Goal: Transaction & Acquisition: Subscribe to service/newsletter

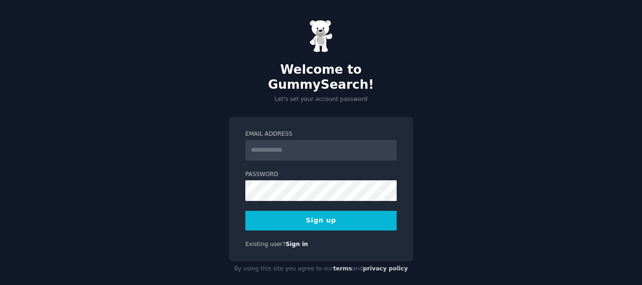
click at [304, 140] on input "Email Address" at bounding box center [320, 150] width 151 height 21
type input "**********"
click at [319, 211] on button "Sign up" at bounding box center [320, 221] width 151 height 20
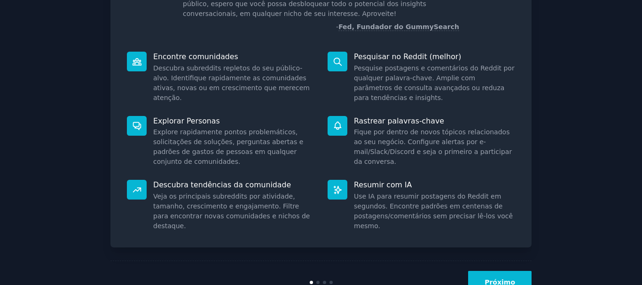
scroll to position [75, 0]
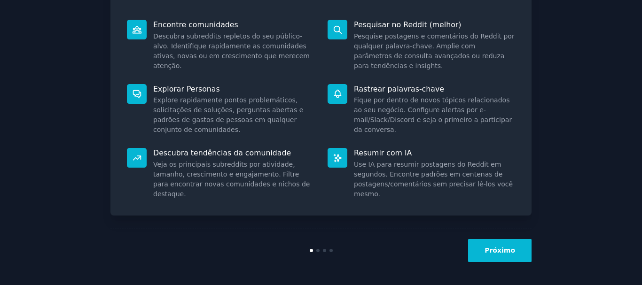
click at [506, 253] on font "Próximo" at bounding box center [499, 251] width 31 height 8
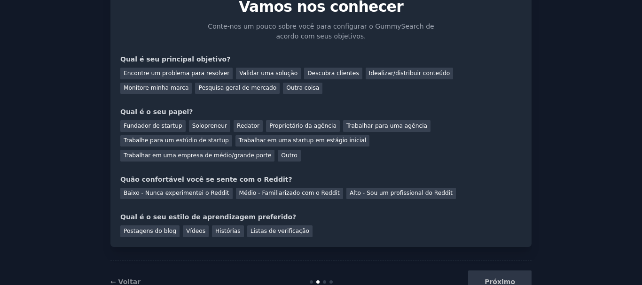
scroll to position [61, 0]
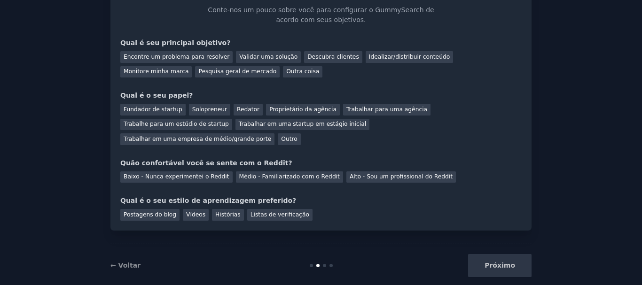
click at [509, 254] on div "Próximo" at bounding box center [461, 265] width 140 height 23
click at [124, 57] on font "Encontre um problema para resolver" at bounding box center [177, 57] width 106 height 7
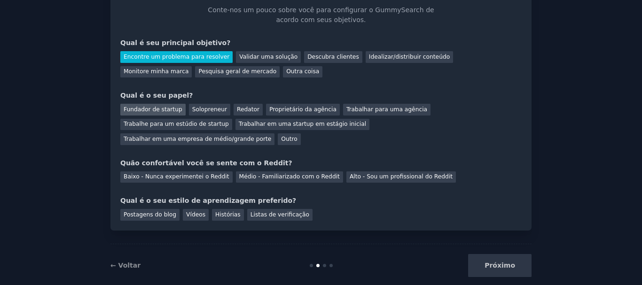
click at [128, 108] on font "Fundador de startup" at bounding box center [153, 109] width 59 height 7
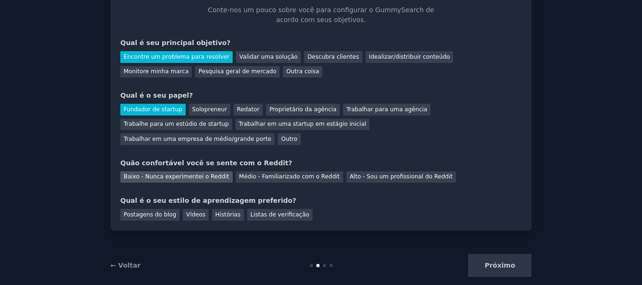
click at [129, 173] on font "Baixo - Nunca experimentei o Reddit" at bounding box center [177, 176] width 106 height 7
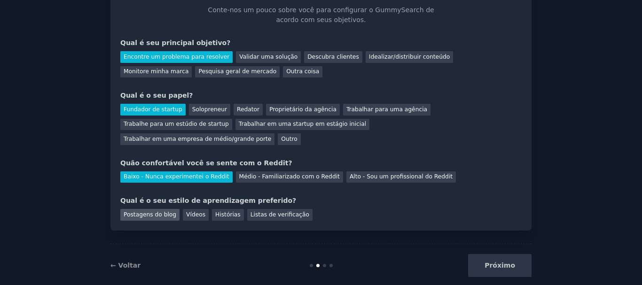
click at [142, 211] on font "Postagens do blog" at bounding box center [150, 214] width 53 height 7
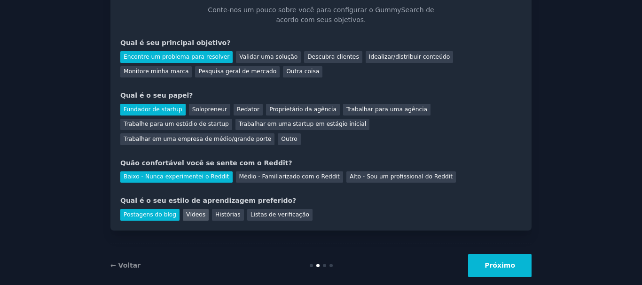
click at [187, 211] on font "Vídeos" at bounding box center [195, 214] width 19 height 7
click at [156, 211] on font "Postagens do blog" at bounding box center [150, 214] width 53 height 7
click at [251, 211] on font "Listas de verificação" at bounding box center [279, 214] width 59 height 7
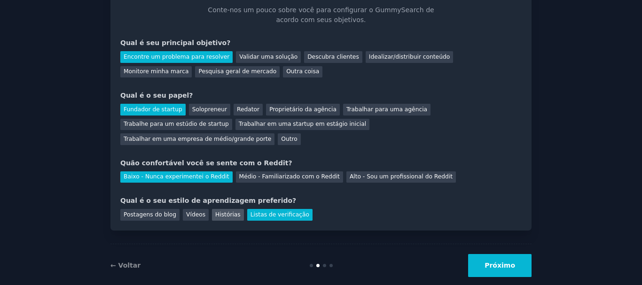
click at [221, 211] on font "Histórias" at bounding box center [227, 214] width 25 height 7
click at [193, 211] on font "Vídeos" at bounding box center [195, 214] width 19 height 7
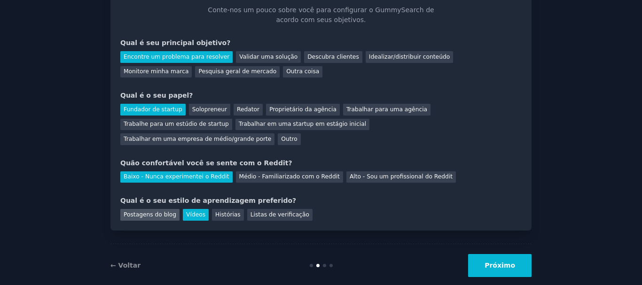
click at [164, 211] on font "Postagens do blog" at bounding box center [150, 214] width 53 height 7
click at [242, 111] on font "Redator" at bounding box center [248, 109] width 23 height 7
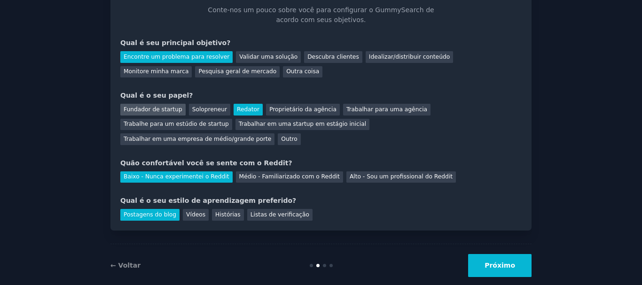
click at [161, 113] on div "Fundador de startup" at bounding box center [152, 110] width 65 height 12
click at [502, 262] on font "Próximo" at bounding box center [499, 266] width 31 height 8
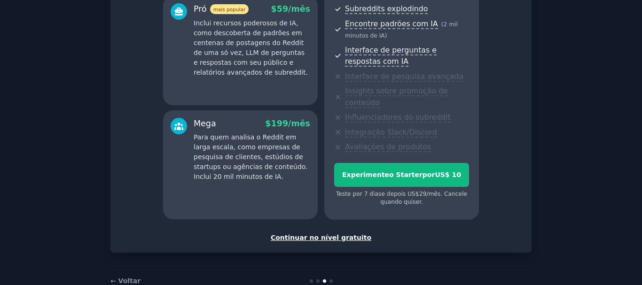
scroll to position [215, 0]
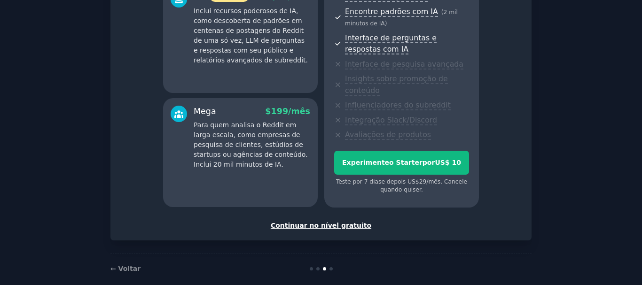
click at [329, 222] on font "Continuar no nível gratuito" at bounding box center [321, 226] width 101 height 8
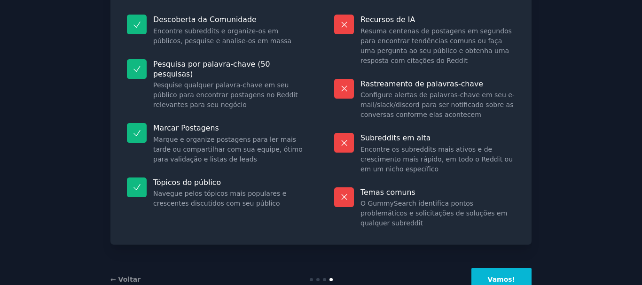
scroll to position [120, 0]
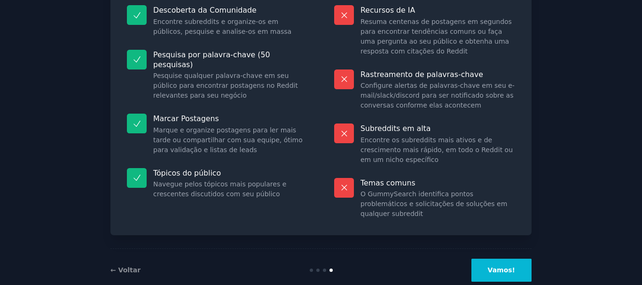
click at [498, 266] on font "Vamos!" at bounding box center [501, 270] width 27 height 8
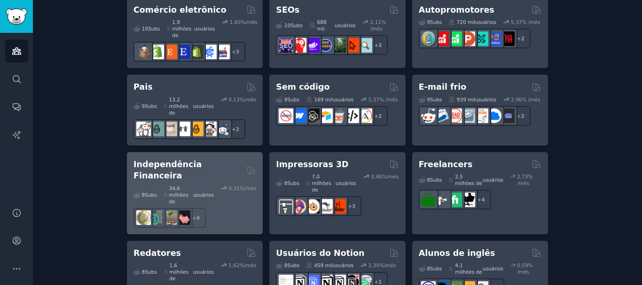
scroll to position [666, 0]
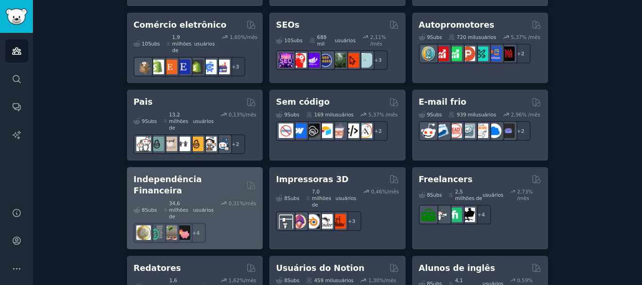
click at [202, 175] on font "Independência Financeira" at bounding box center [167, 185] width 68 height 21
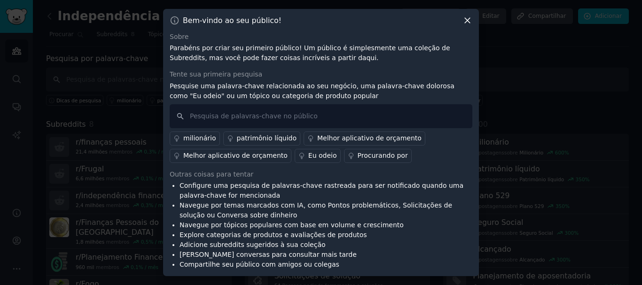
click at [471, 16] on icon at bounding box center [467, 21] width 10 height 10
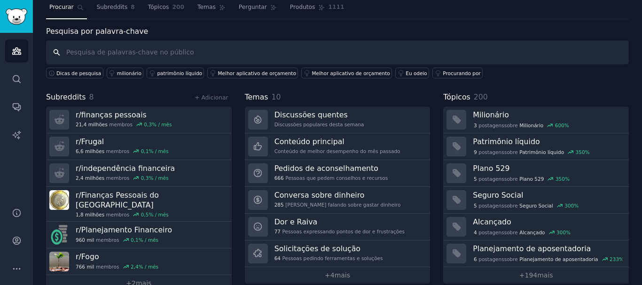
scroll to position [39, 0]
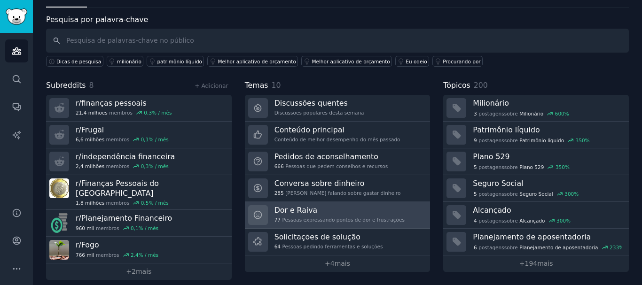
click at [353, 208] on h3 "Dor e Raiva" at bounding box center [339, 210] width 130 height 10
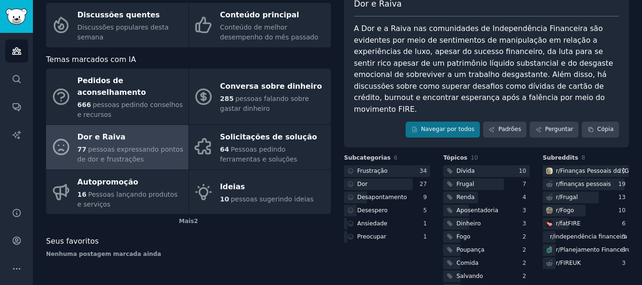
scroll to position [78, 0]
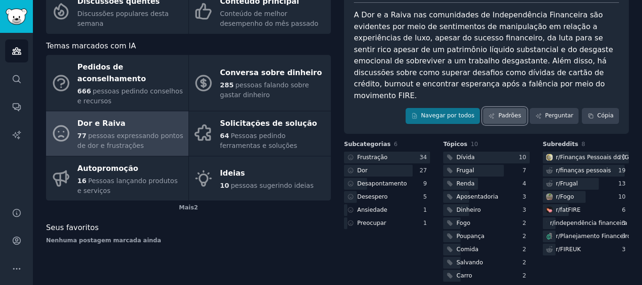
click at [505, 112] on font "Padrões" at bounding box center [509, 115] width 23 height 7
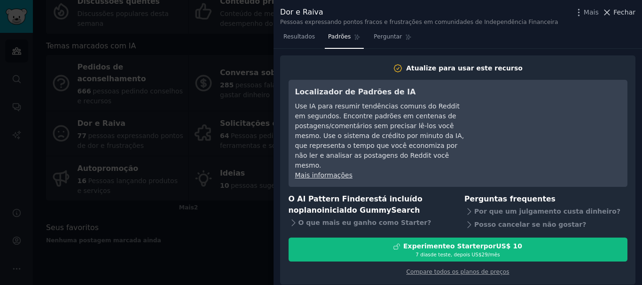
click at [612, 16] on icon at bounding box center [607, 13] width 10 height 10
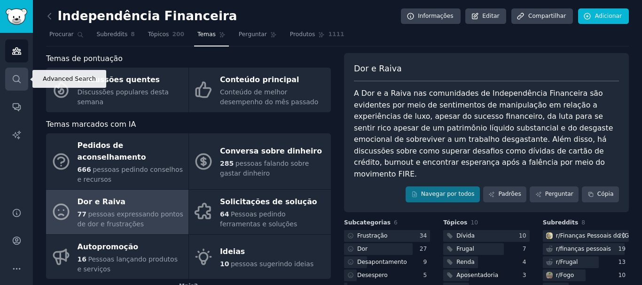
click at [21, 79] on icon "Barra lateral" at bounding box center [17, 79] width 10 height 10
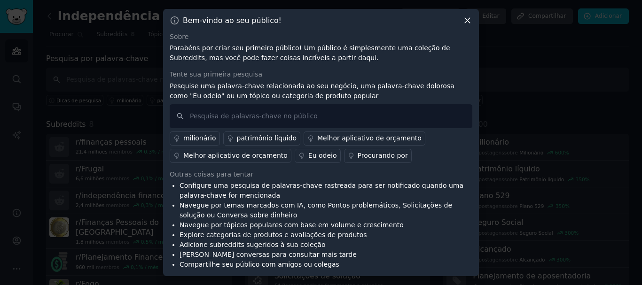
click at [464, 20] on icon at bounding box center [467, 21] width 10 height 10
click at [471, 16] on icon at bounding box center [467, 21] width 10 height 10
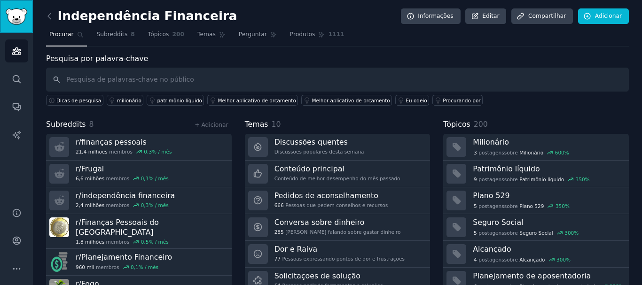
click at [15, 19] on img "Barra lateral" at bounding box center [17, 16] width 22 height 16
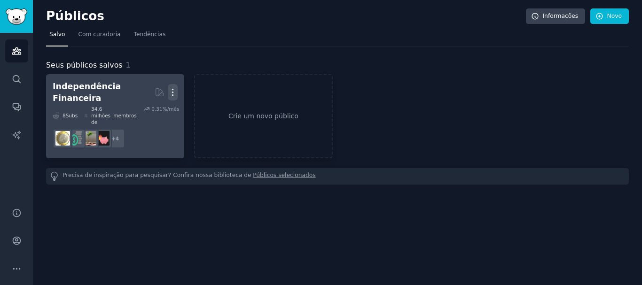
click at [175, 90] on icon "button" at bounding box center [173, 92] width 10 height 10
click at [145, 108] on p "Delete" at bounding box center [147, 112] width 22 height 10
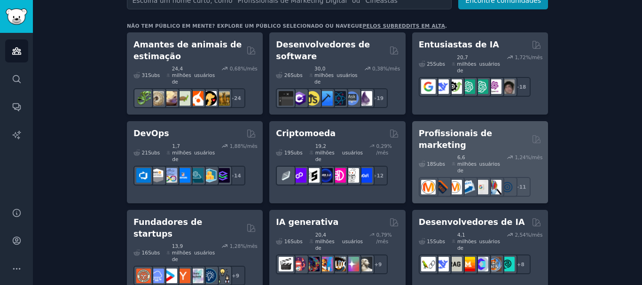
scroll to position [141, 0]
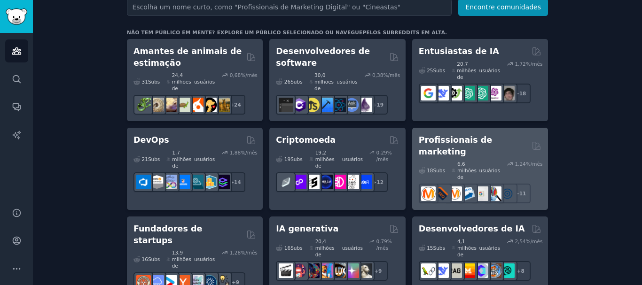
click at [473, 136] on font "Profissionais de marketing" at bounding box center [455, 145] width 73 height 21
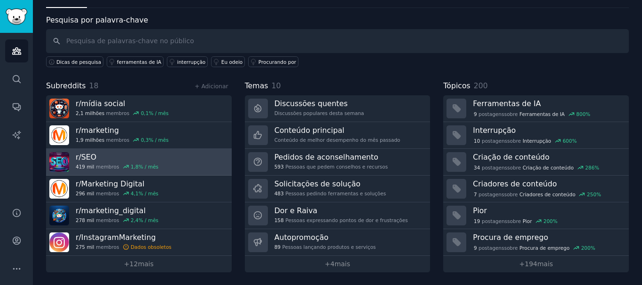
scroll to position [39, 0]
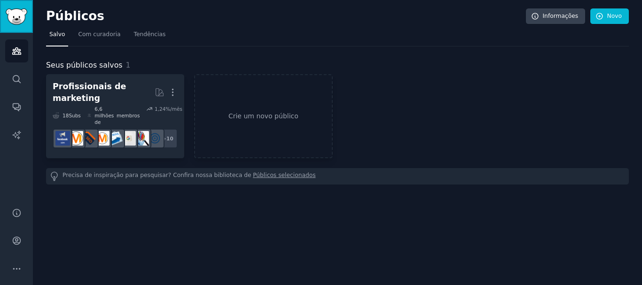
click at [20, 17] on img "Barra lateral" at bounding box center [17, 16] width 22 height 16
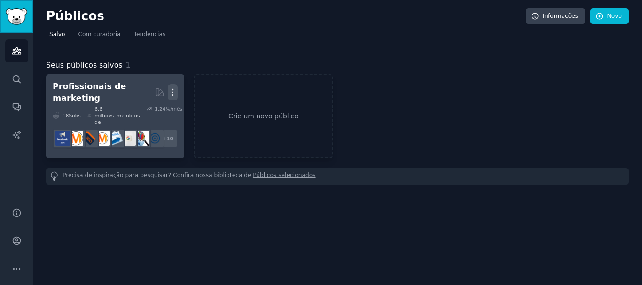
click at [171, 87] on icon "button" at bounding box center [173, 92] width 10 height 10
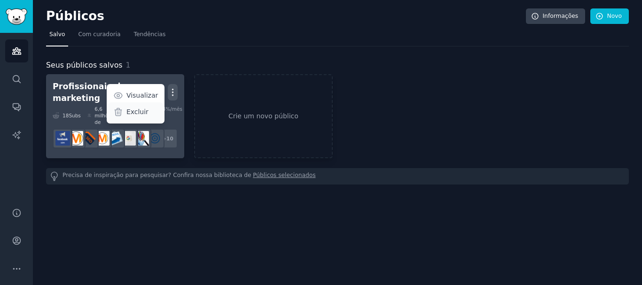
click at [143, 108] on font "Excluir" at bounding box center [137, 112] width 22 height 8
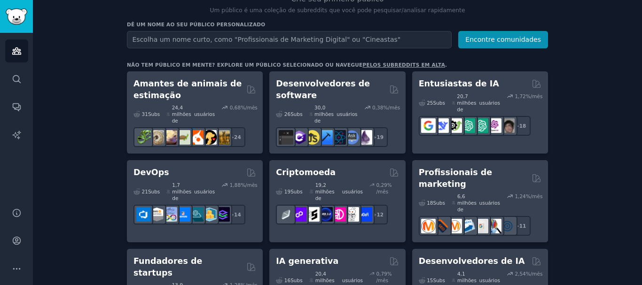
scroll to position [94, 0]
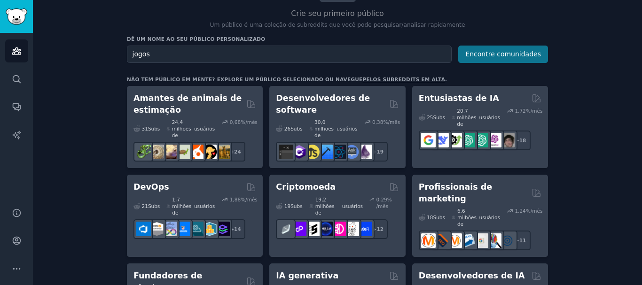
type input "jogos"
click at [497, 56] on font "Encontre comunidades" at bounding box center [503, 54] width 76 height 8
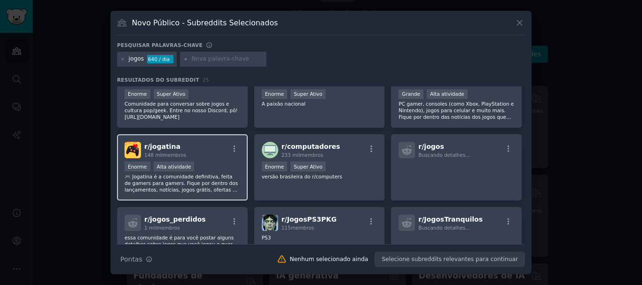
scroll to position [47, 0]
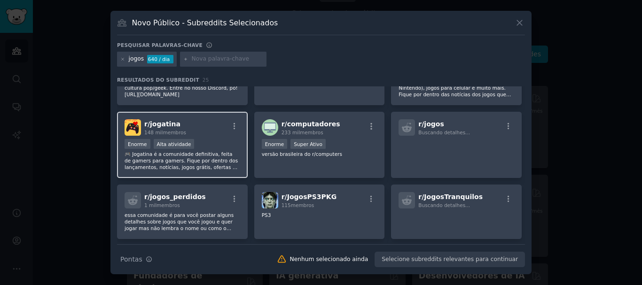
click at [189, 125] on div "r/ jogatina 148 mil membros" at bounding box center [183, 127] width 116 height 16
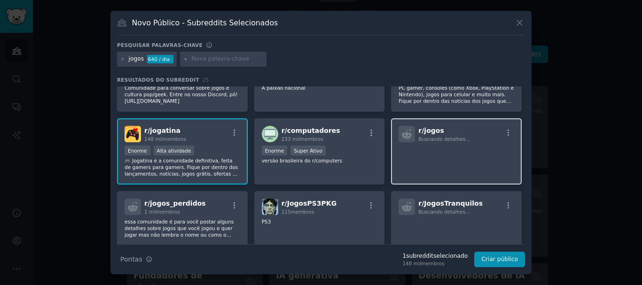
scroll to position [0, 0]
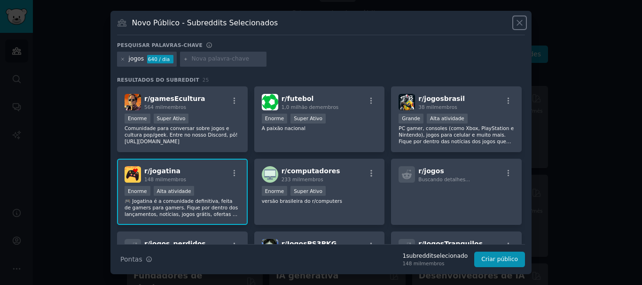
click at [522, 23] on icon at bounding box center [520, 23] width 10 height 10
click at [522, 23] on p "Um público é uma coleção de subreddits que você pode pesquisar/analisar rapidam…" at bounding box center [337, 25] width 421 height 8
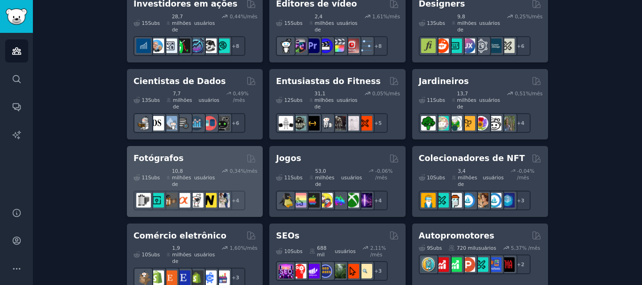
scroll to position [517, 0]
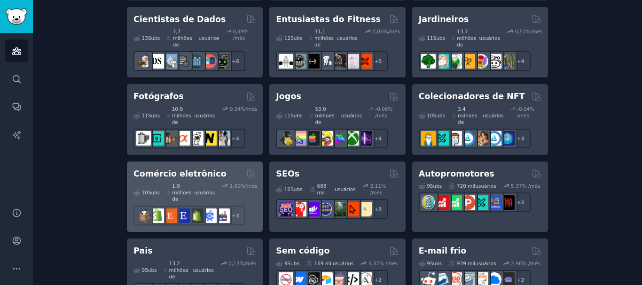
click at [209, 179] on div "10 Subs ​ 1,9 milhões de usuários 1,60 %/mês + 3" at bounding box center [194, 202] width 123 height 46
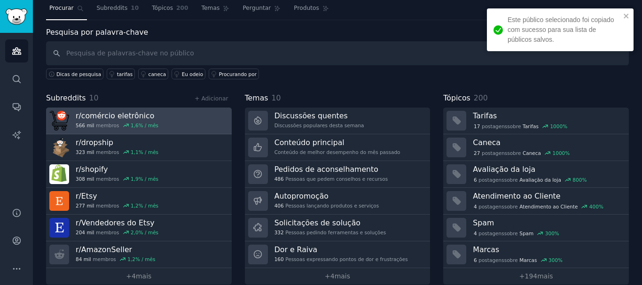
scroll to position [39, 0]
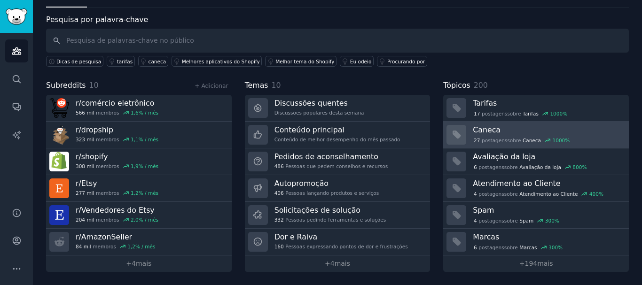
click at [527, 131] on h3 "Caneca" at bounding box center [547, 130] width 149 height 10
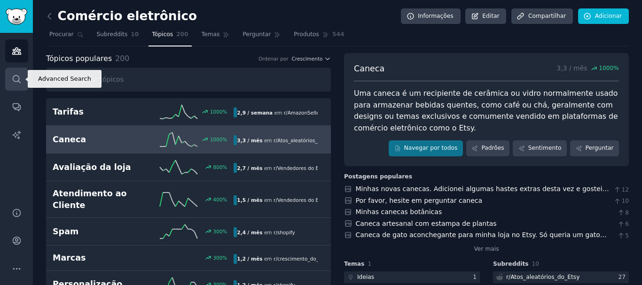
click at [17, 74] on icon "Barra lateral" at bounding box center [17, 79] width 10 height 10
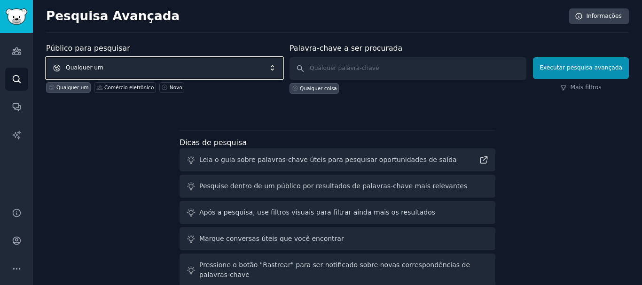
click at [132, 61] on span "Qualquer um" at bounding box center [164, 68] width 237 height 22
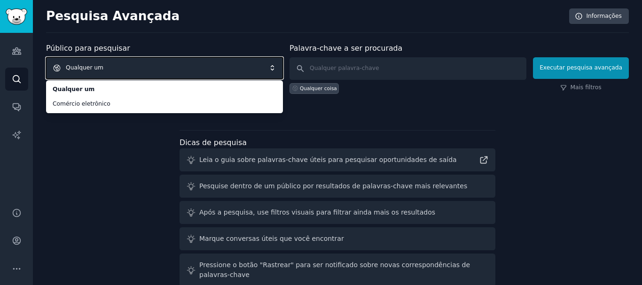
click at [118, 62] on span "Qualquer um" at bounding box center [164, 68] width 237 height 22
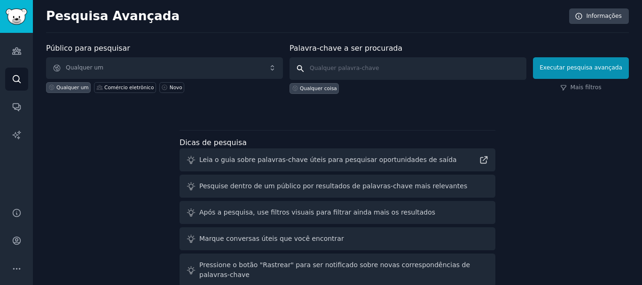
click at [363, 73] on input "text" at bounding box center [407, 68] width 237 height 23
type input "problema entre gamers"
click button "Executar pesquisa avançada" at bounding box center [581, 68] width 96 height 22
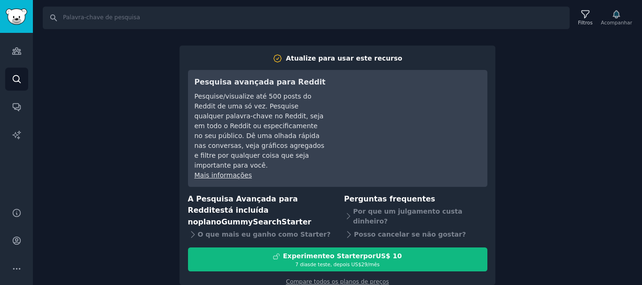
click at [99, 85] on div "Procurar Filtros Acompanhar Atualize para usar este recurso Pesquisa avançada p…" at bounding box center [337, 142] width 609 height 285
click at [23, 55] on link "Públicos" at bounding box center [16, 50] width 23 height 23
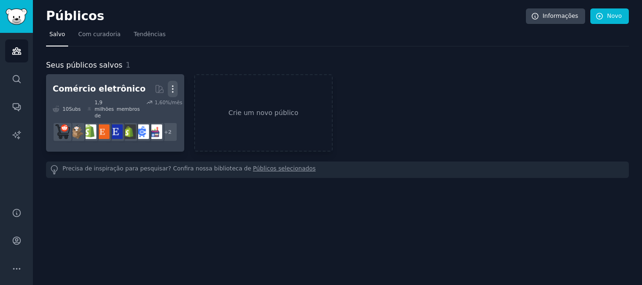
click at [175, 95] on button "Mais" at bounding box center [173, 89] width 10 height 16
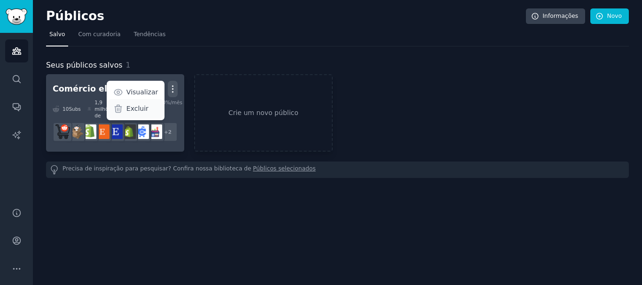
click at [148, 110] on font "Excluir" at bounding box center [137, 109] width 22 height 8
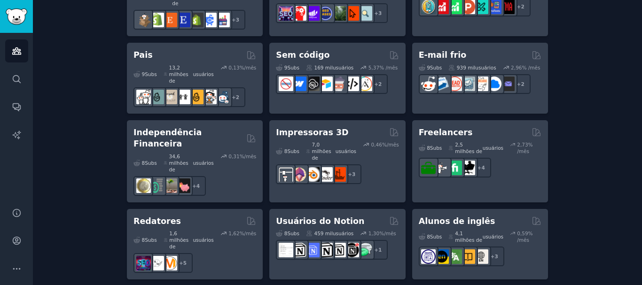
scroll to position [666, 0]
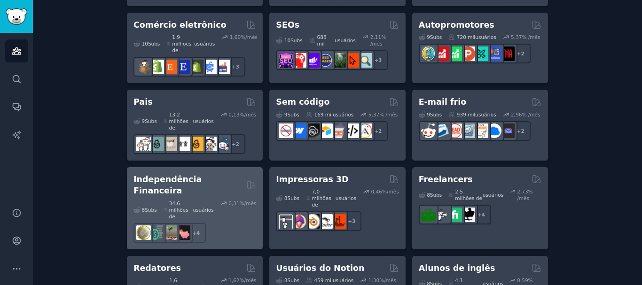
click at [182, 175] on font "Independência Financeira" at bounding box center [167, 185] width 68 height 21
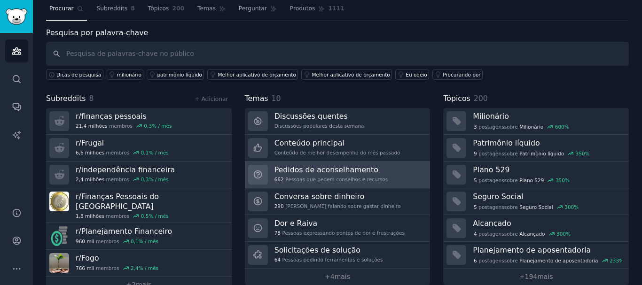
scroll to position [39, 0]
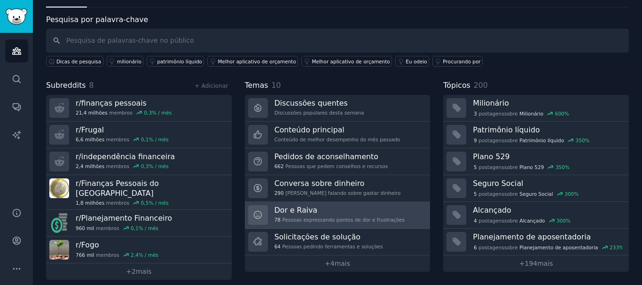
click at [313, 215] on div "Dor e Raiva 78 Pessoas expressando pontos de dor e frustrações" at bounding box center [339, 215] width 130 height 20
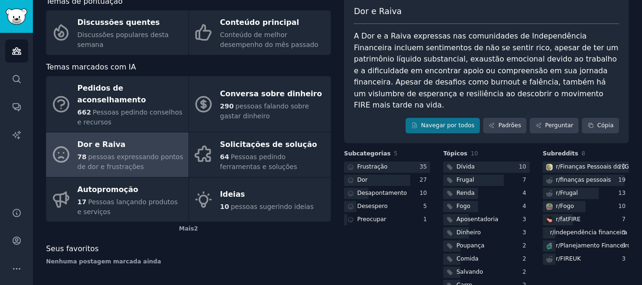
scroll to position [67, 0]
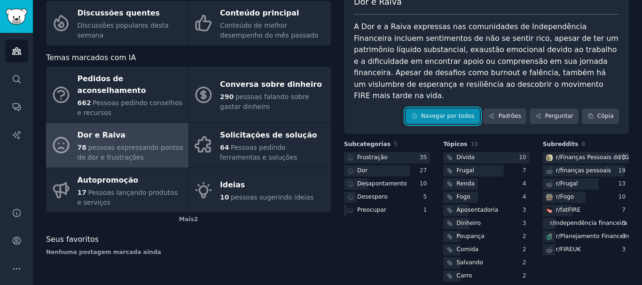
click at [452, 113] on font "Navegar por todos" at bounding box center [448, 116] width 54 height 7
